Goal: Task Accomplishment & Management: Manage account settings

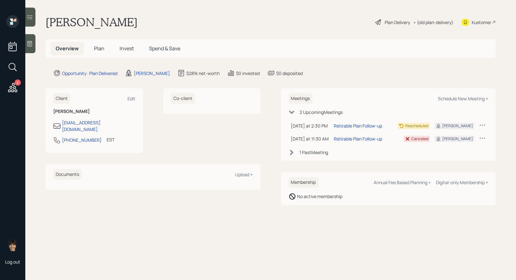
click at [387, 22] on div "Plan Delivery" at bounding box center [397, 22] width 25 height 7
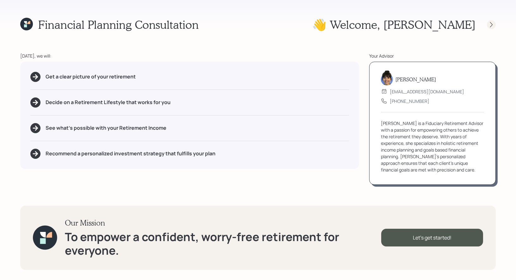
click at [490, 23] on icon at bounding box center [491, 25] width 6 height 6
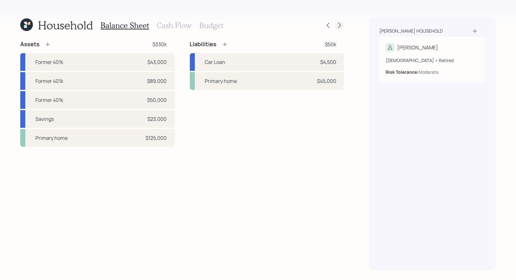
click at [338, 25] on icon at bounding box center [339, 25] width 6 height 6
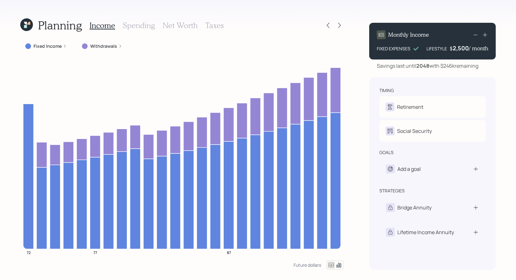
click at [338, 25] on icon at bounding box center [339, 25] width 6 height 6
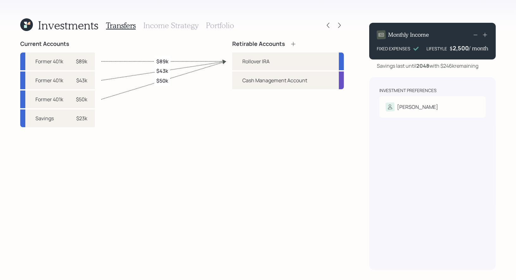
click at [212, 26] on h3 "Portfolio" at bounding box center [220, 25] width 28 height 9
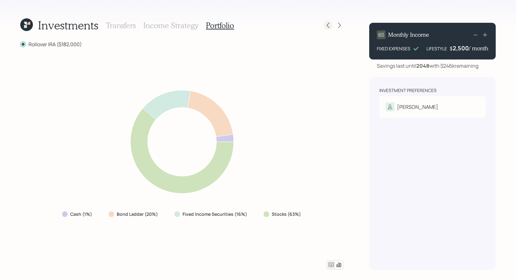
click at [328, 25] on icon at bounding box center [328, 25] width 6 height 6
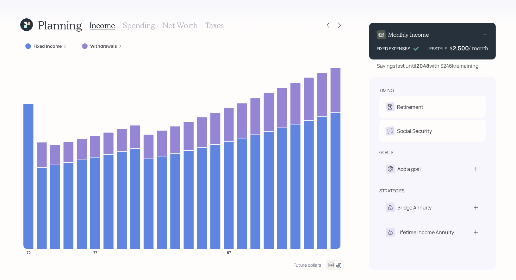
click at [26, 22] on icon at bounding box center [26, 24] width 13 height 13
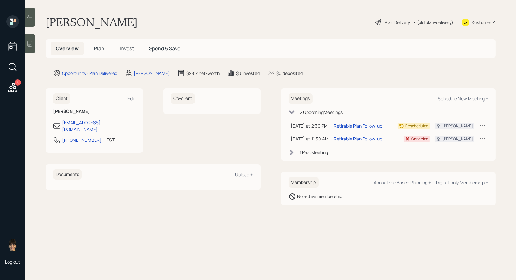
click at [95, 51] on span "Plan" at bounding box center [99, 48] width 10 height 7
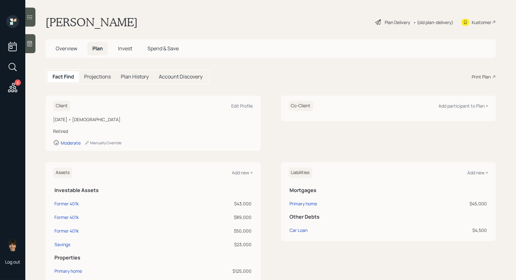
click at [70, 49] on span "Overview" at bounding box center [67, 48] width 22 height 7
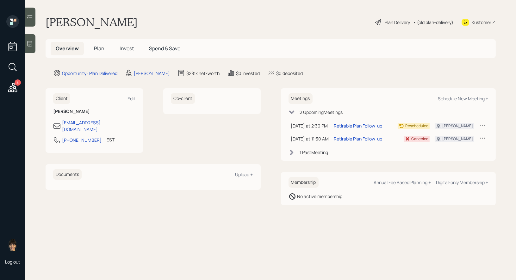
click at [485, 125] on icon at bounding box center [482, 125] width 6 height 6
click at [502, 175] on main "Robert Zehler Plan Delivery • (old plan-delivery) Kustomer Overview Plan Invest…" at bounding box center [270, 140] width 491 height 280
click at [396, 22] on div "Plan Delivery" at bounding box center [397, 22] width 25 height 7
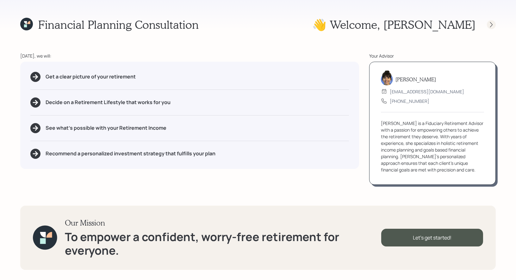
click at [493, 25] on icon at bounding box center [491, 25] width 6 height 6
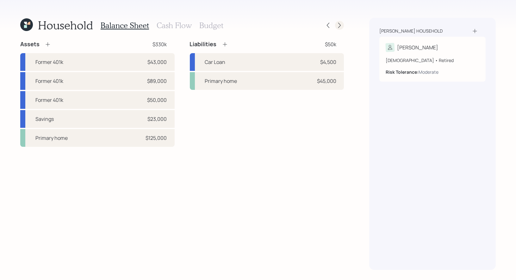
click at [340, 24] on icon at bounding box center [339, 25] width 6 height 6
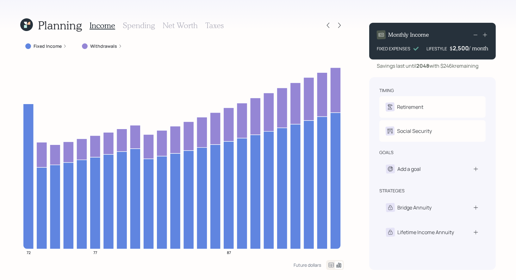
click at [180, 24] on h3 "Net Worth" at bounding box center [180, 25] width 35 height 9
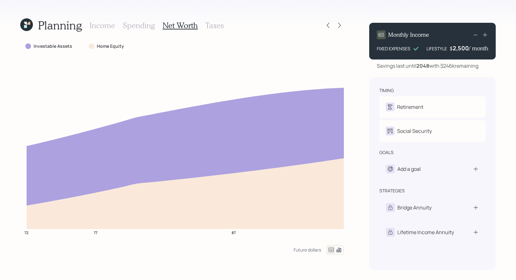
click at [27, 26] on icon at bounding box center [26, 24] width 13 height 13
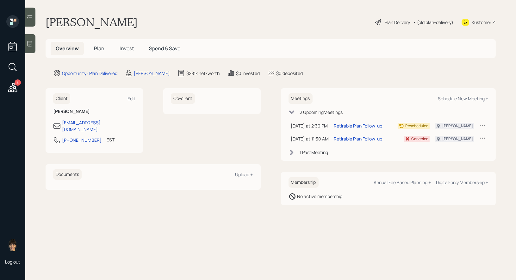
click at [127, 48] on span "Invest" at bounding box center [127, 48] width 14 height 7
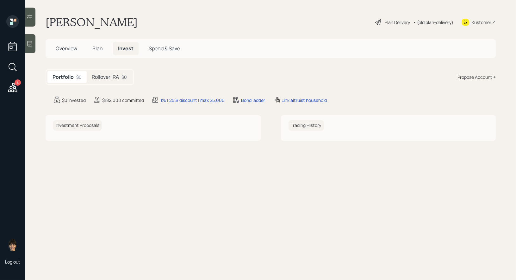
click at [111, 77] on h5 "Rollover IRA" at bounding box center [105, 77] width 27 height 6
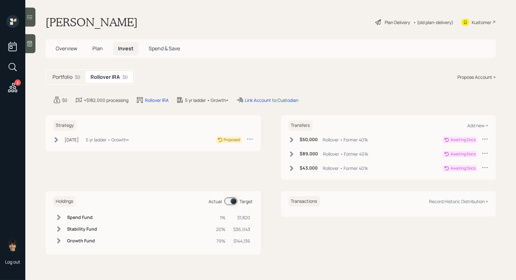
click at [398, 21] on div "Plan Delivery" at bounding box center [397, 22] width 25 height 7
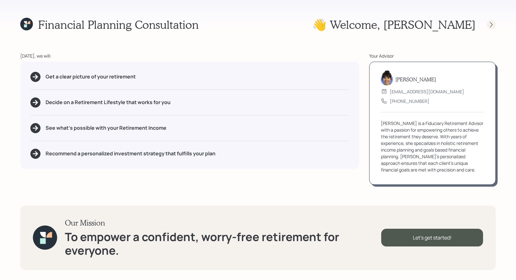
click at [491, 24] on icon at bounding box center [491, 25] width 6 height 6
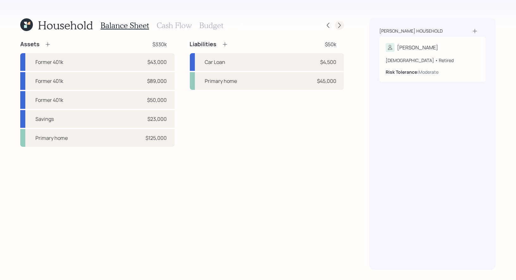
click at [341, 26] on icon at bounding box center [339, 25] width 6 height 6
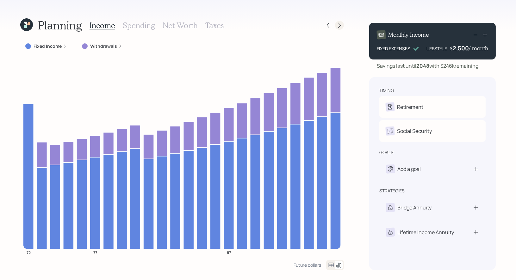
click at [339, 25] on icon at bounding box center [339, 25] width 6 height 6
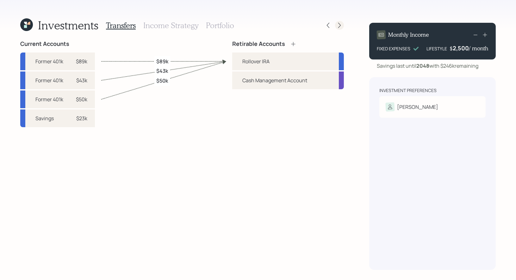
click at [339, 25] on icon at bounding box center [339, 25] width 6 height 6
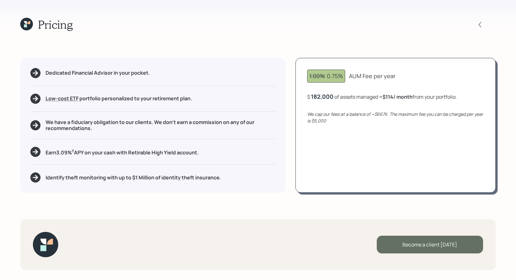
click at [407, 246] on div "Become a client today" at bounding box center [430, 245] width 106 height 18
click at [408, 244] on div "Go to Altruist" at bounding box center [430, 245] width 106 height 18
click at [27, 22] on icon at bounding box center [25, 22] width 3 height 3
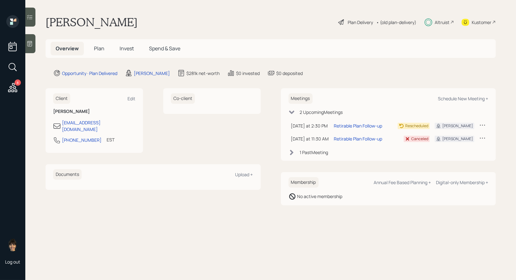
click at [126, 47] on span "Invest" at bounding box center [127, 48] width 14 height 7
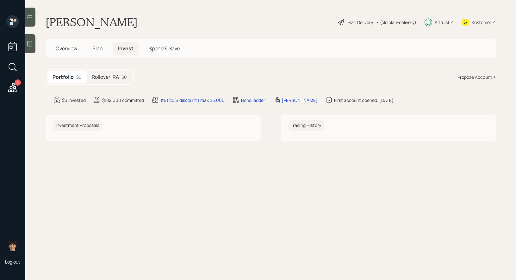
click at [101, 77] on h5 "Rollover IRA" at bounding box center [105, 77] width 27 height 6
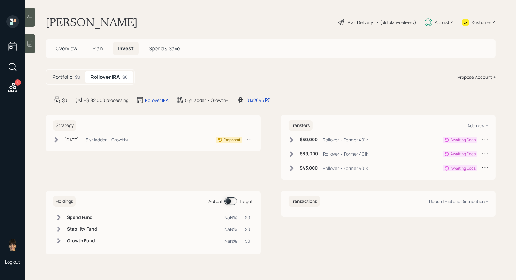
click at [54, 137] on icon at bounding box center [56, 140] width 6 height 6
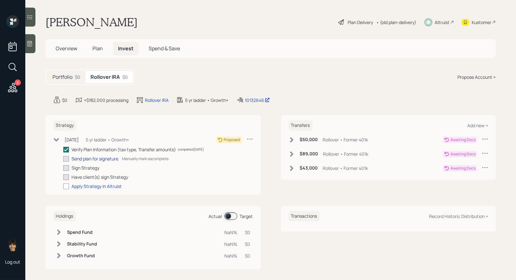
click at [99, 158] on div "Send plan for signature" at bounding box center [94, 158] width 47 height 7
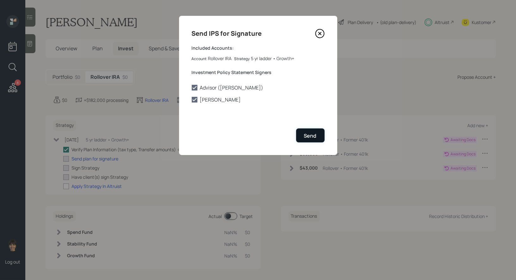
click at [315, 136] on div "Send" at bounding box center [310, 135] width 13 height 7
checkbox input "true"
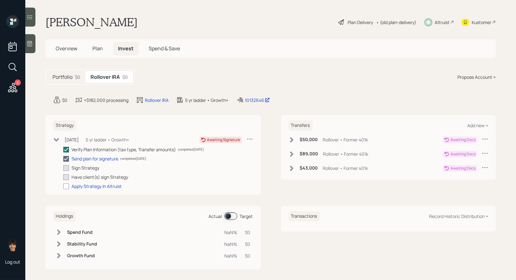
click at [294, 138] on icon at bounding box center [291, 140] width 6 height 6
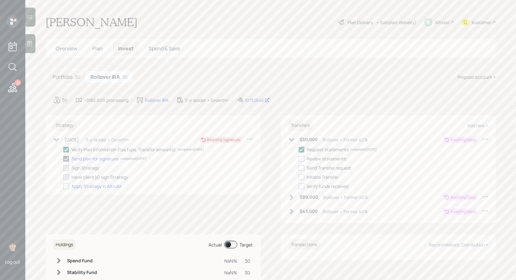
click at [291, 196] on icon at bounding box center [291, 197] width 3 height 5
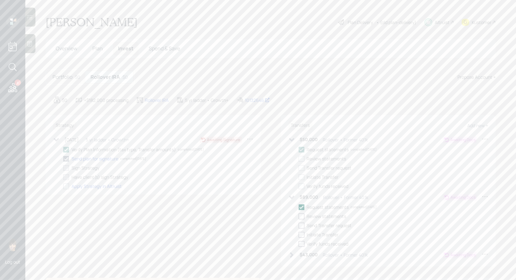
click at [290, 254] on icon at bounding box center [291, 255] width 6 height 6
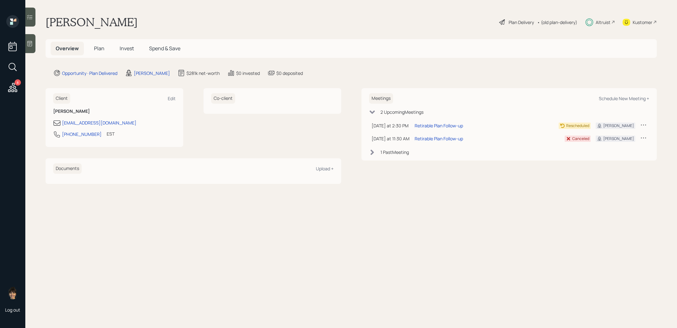
click at [127, 47] on span "Invest" at bounding box center [127, 48] width 14 height 7
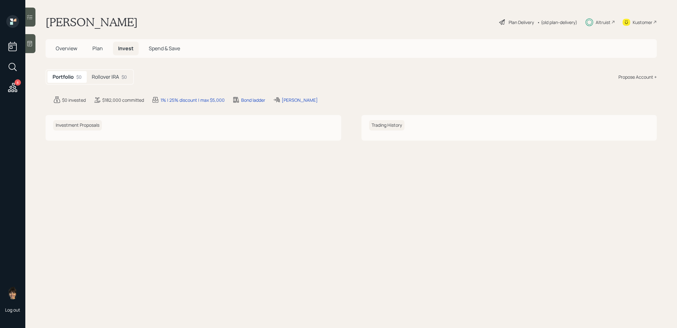
click at [102, 77] on h5 "Rollover IRA" at bounding box center [105, 77] width 27 height 6
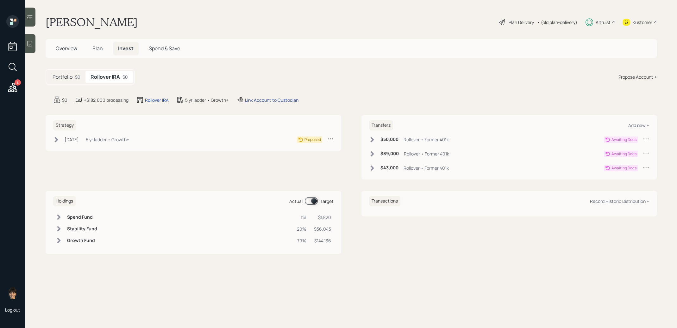
click at [285, 97] on div "Link Account to Custodian" at bounding box center [271, 100] width 53 height 7
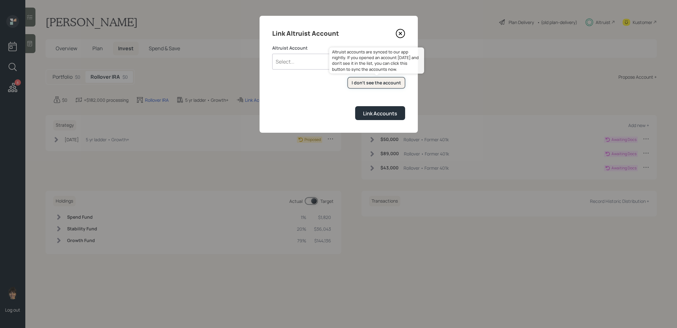
click at [375, 81] on div "I don't see the account" at bounding box center [375, 83] width 49 height 6
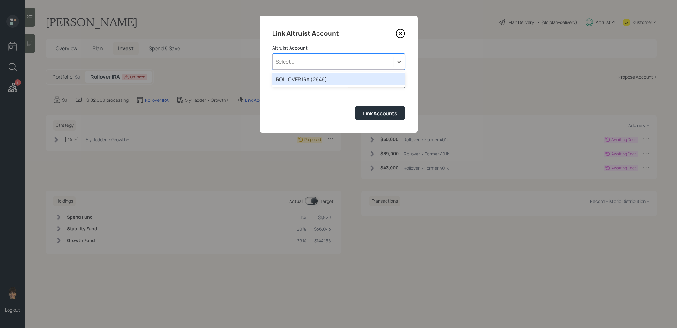
click at [322, 61] on div "Select..." at bounding box center [332, 61] width 121 height 11
click at [314, 78] on div "ROLLOVER IRA (2646)" at bounding box center [338, 79] width 133 height 12
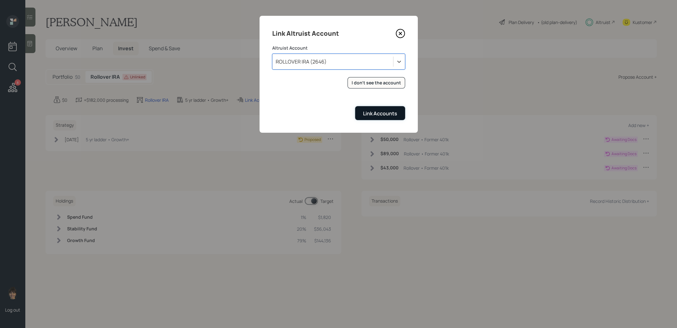
click at [374, 115] on div "Link Accounts" at bounding box center [380, 113] width 34 height 7
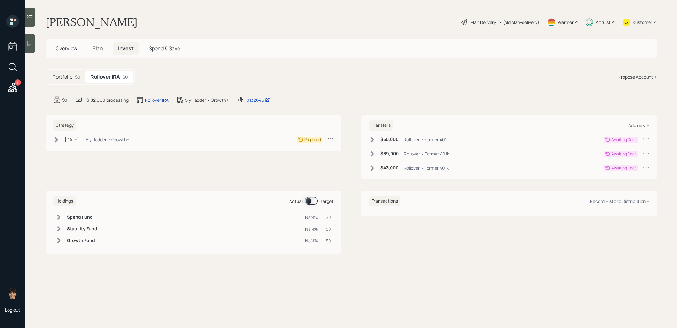
click at [69, 50] on span "Overview" at bounding box center [67, 48] width 22 height 7
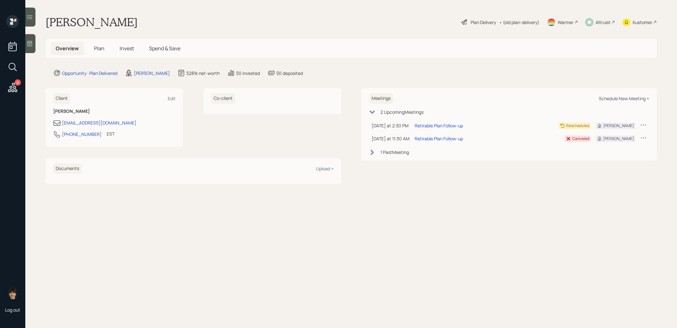
click at [622, 97] on div "Schedule New Meeting +" at bounding box center [623, 99] width 50 height 6
select select "8b79112e-3cfb-44f9-89e7-15267fe946c1"
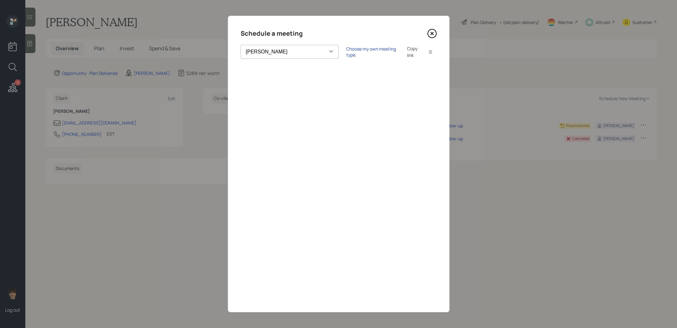
click at [346, 52] on div "Choose my own meeting type" at bounding box center [372, 52] width 53 height 12
click at [430, 32] on icon at bounding box center [431, 33] width 9 height 9
